Goal: Task Accomplishment & Management: Complete application form

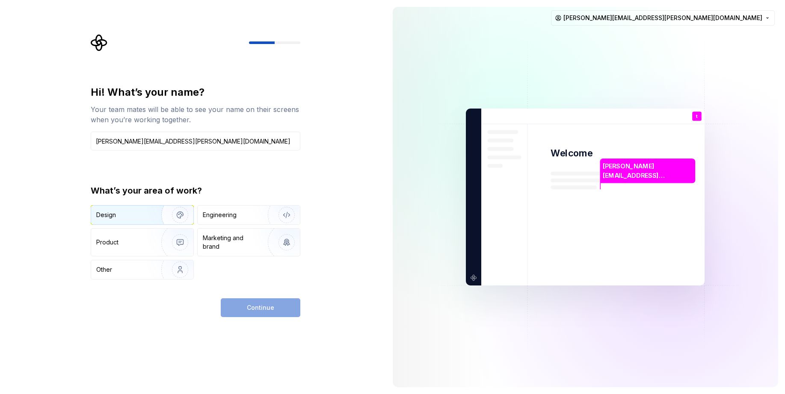
type input "[PERSON_NAME][EMAIL_ADDRESS][PERSON_NAME][DOMAIN_NAME]"
click at [139, 215] on div "Design" at bounding box center [123, 215] width 54 height 9
click at [262, 307] on span "Continue" at bounding box center [260, 308] width 27 height 9
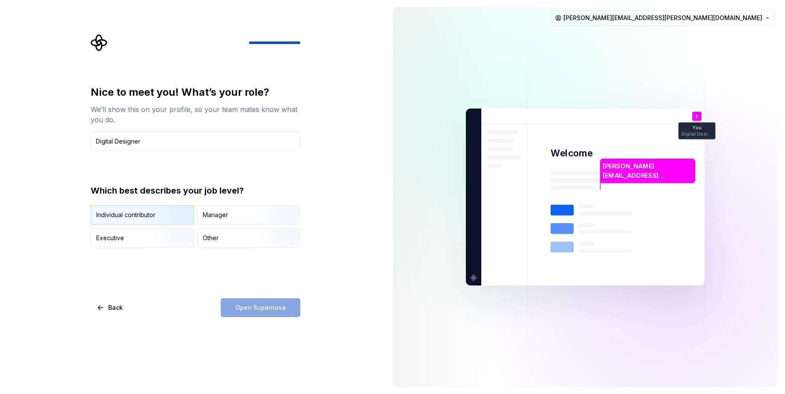
type input "Digital Designer"
click at [144, 212] on div "Individual contributor" at bounding box center [125, 215] width 59 height 9
click at [264, 308] on span "Open Supernova" at bounding box center [260, 308] width 50 height 9
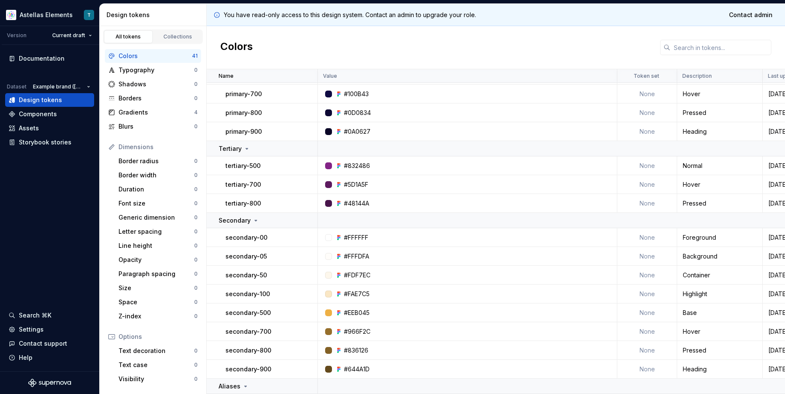
scroll to position [191, 0]
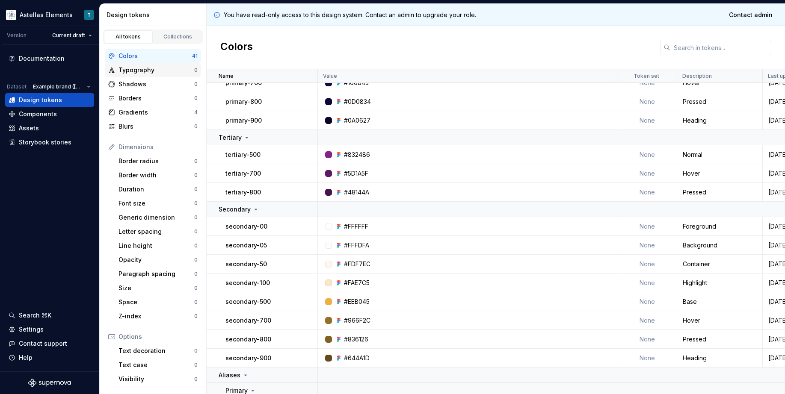
click at [124, 68] on div "Typography" at bounding box center [156, 70] width 76 height 9
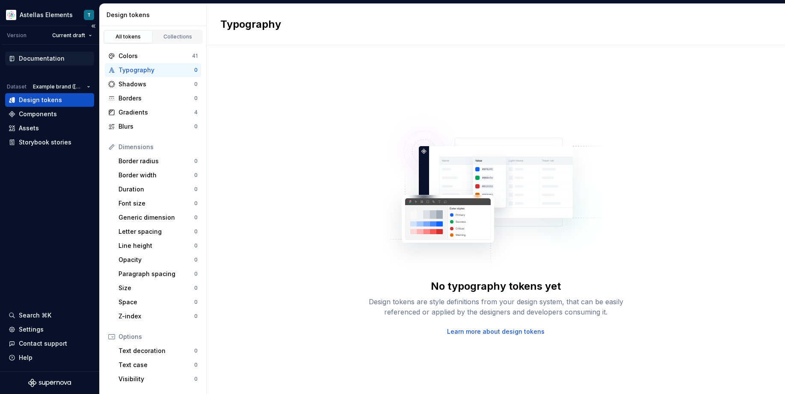
click at [49, 55] on div "Documentation" at bounding box center [42, 58] width 46 height 9
